Goal: Task Accomplishment & Management: Use online tool/utility

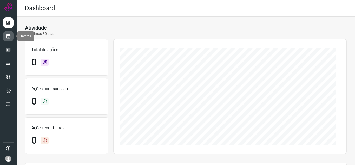
click at [7, 35] on icon at bounding box center [8, 36] width 5 height 5
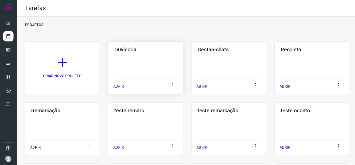
click at [127, 87] on div "ABRIR" at bounding box center [145, 84] width 65 height 13
click at [116, 88] on p "ABRIR" at bounding box center [118, 85] width 11 height 5
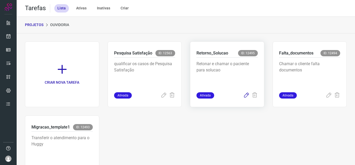
click at [243, 93] on icon at bounding box center [246, 95] width 6 height 6
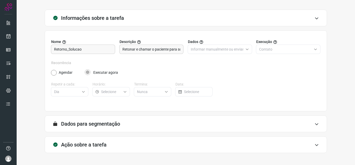
scroll to position [38, 0]
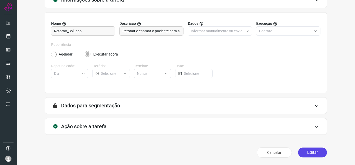
click at [312, 152] on button "Editar" at bounding box center [312, 152] width 29 height 10
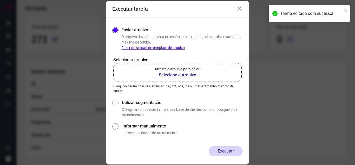
click at [147, 73] on label "Arraste o arquivo para cá ou Selecione o Arquivo" at bounding box center [177, 72] width 128 height 19
click at [0, 0] on input "Arraste o arquivo para cá ou Selecione o Arquivo" at bounding box center [0, 0] width 0 height 0
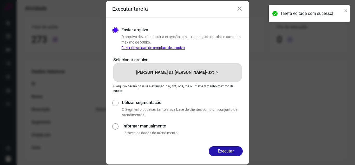
click at [221, 147] on button "Executar" at bounding box center [226, 151] width 34 height 10
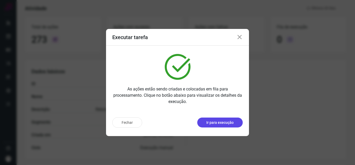
click at [232, 123] on p "Ir para execução" at bounding box center [220, 122] width 27 height 5
